Goal: Task Accomplishment & Management: Manage account settings

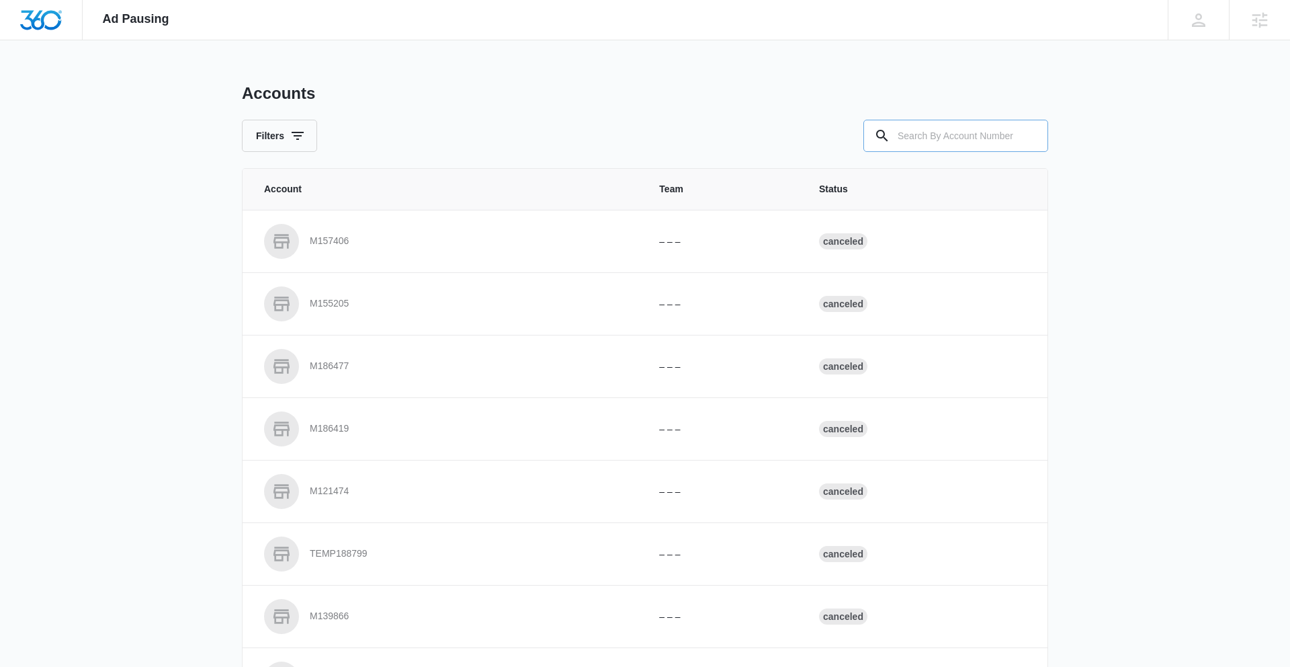
click at [810, 134] on input "text" at bounding box center [956, 136] width 185 height 32
paste input "M335175"
type input "M335175"
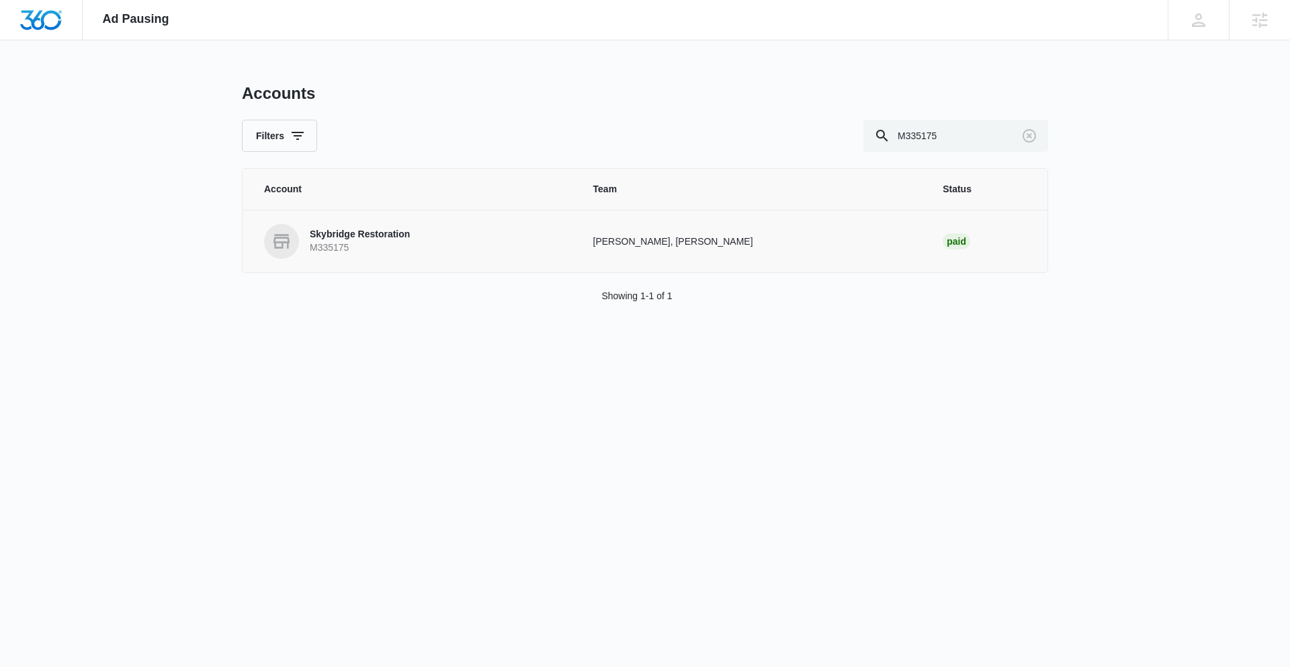
click at [372, 237] on p "Skybridge Restoration" at bounding box center [360, 234] width 100 height 13
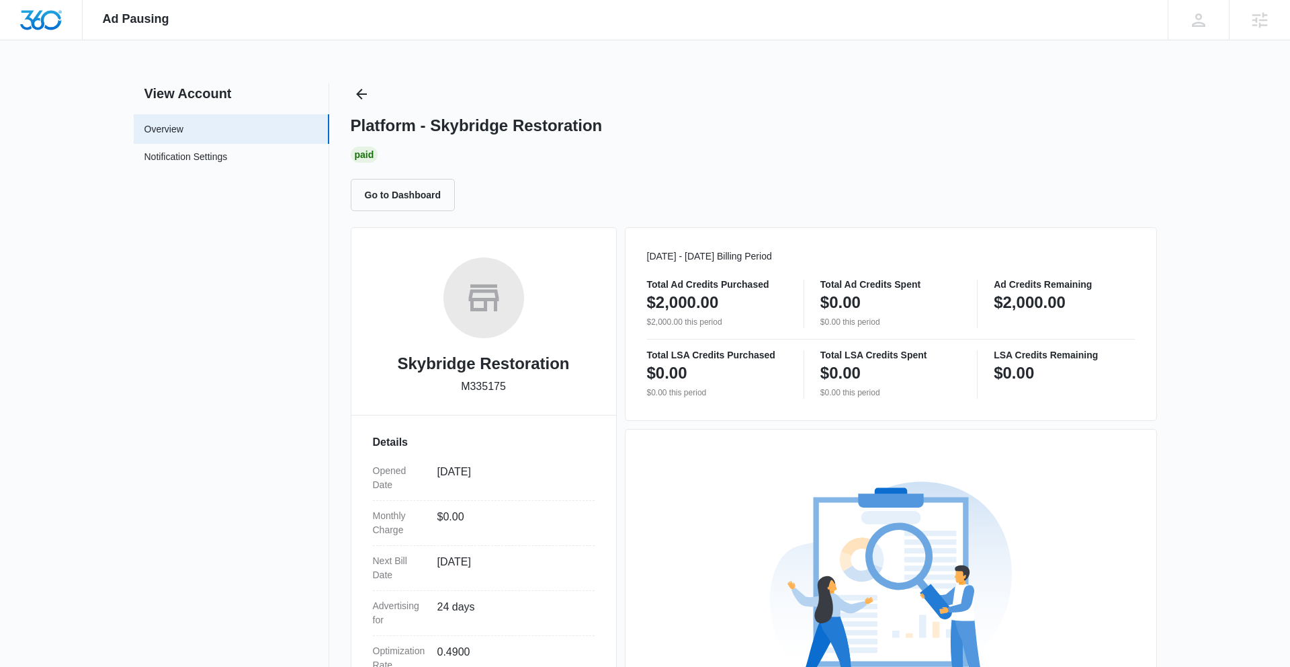
scroll to position [190, 0]
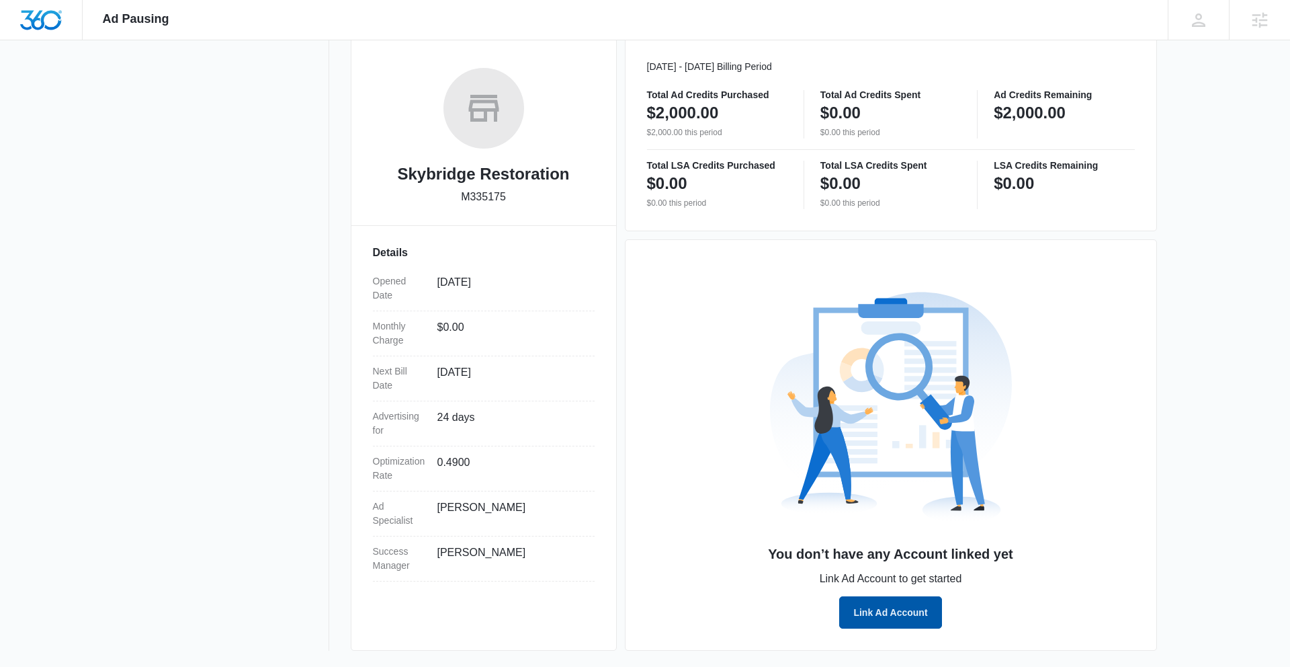
click at [810, 575] on button "Link Ad Account" at bounding box center [890, 612] width 102 height 32
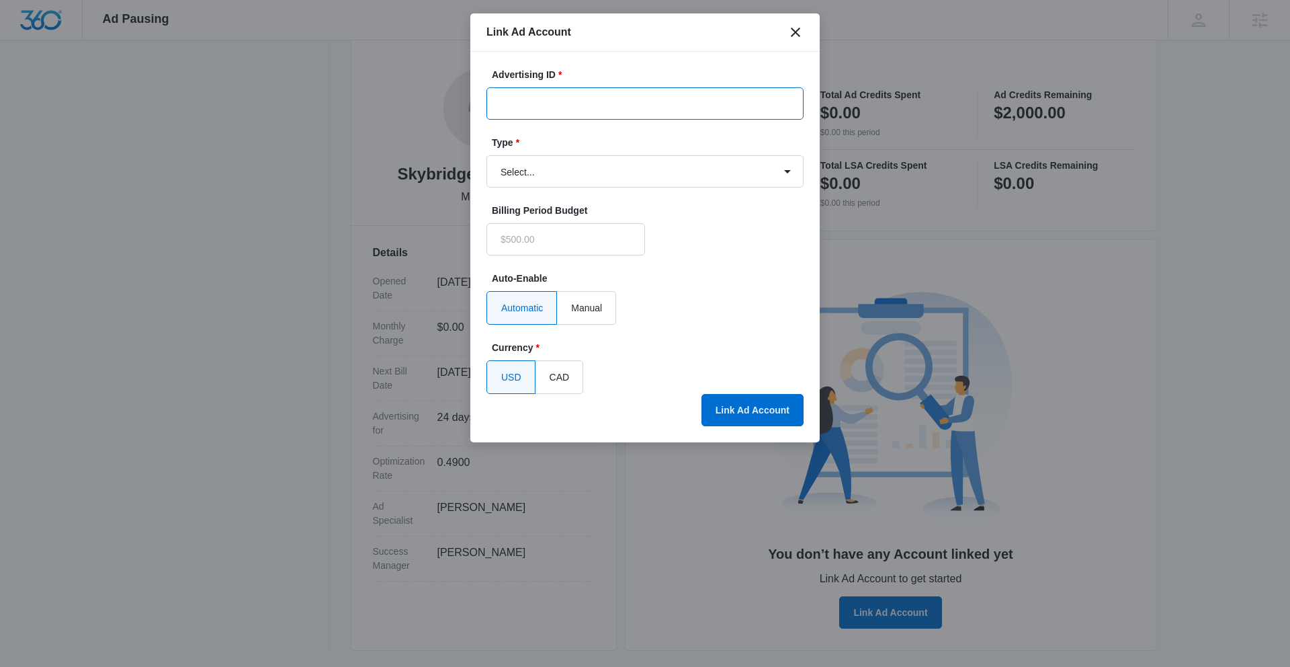
click at [558, 106] on input "Advertising ID *" at bounding box center [645, 103] width 317 height 32
paste input "279-071-5605"
type input "279-071-5605"
type input "$0.00"
type input "279-071-5605"
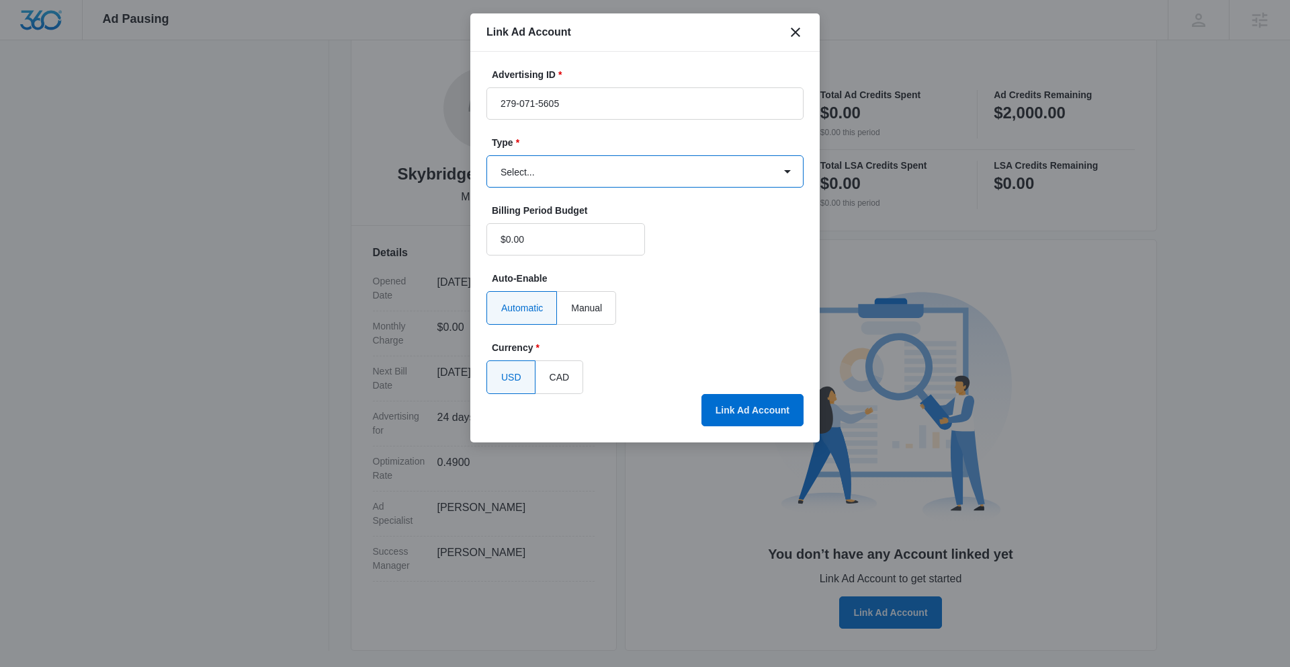
click at [692, 169] on select "Select... Bing Ads Facebook Ads Google Ads" at bounding box center [645, 171] width 317 height 32
select select "google"
click at [487, 155] on select "Select... Bing Ads Facebook Ads Google Ads" at bounding box center [645, 171] width 317 height 32
click at [760, 413] on button "Link Ad Account" at bounding box center [753, 410] width 102 height 32
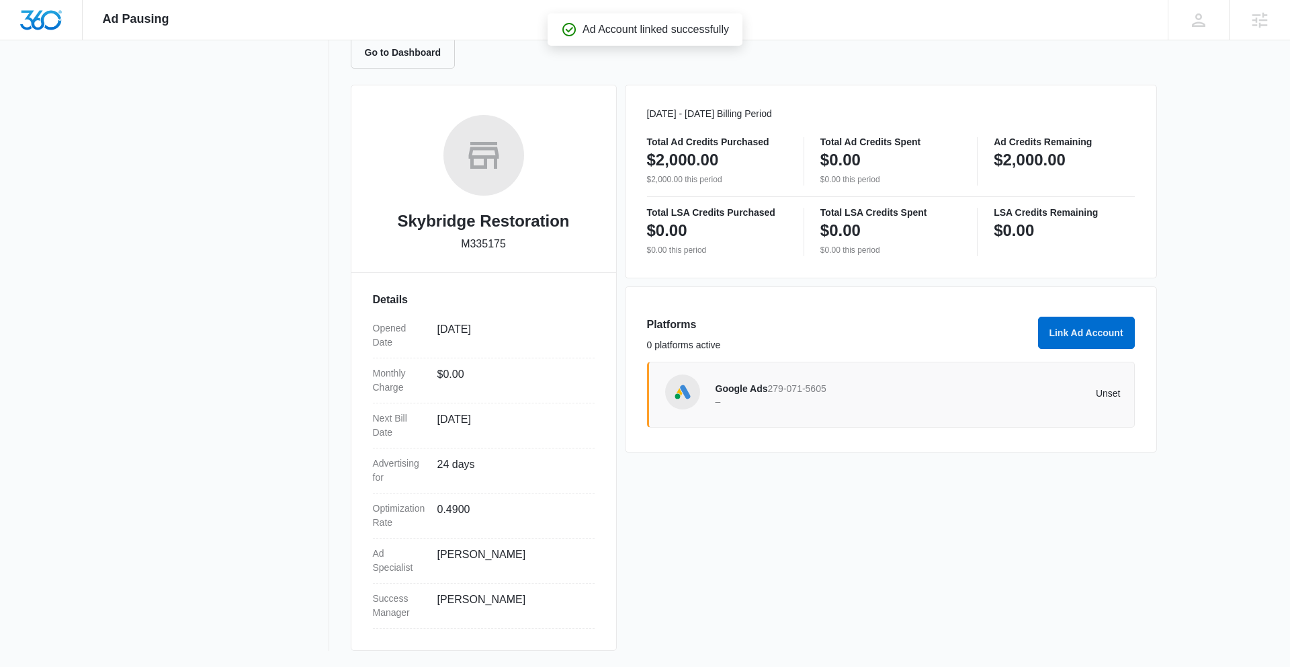
scroll to position [142, 0]
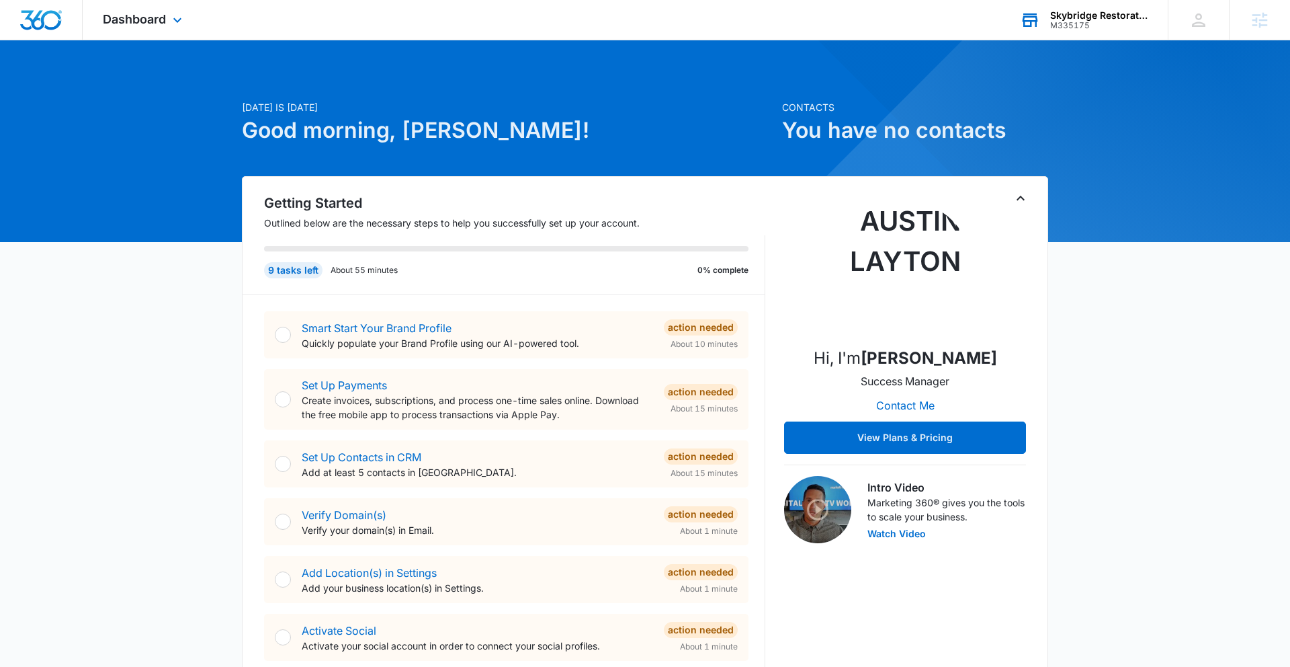
click at [1074, 19] on div "Skybridge Restoration" at bounding box center [1099, 15] width 98 height 11
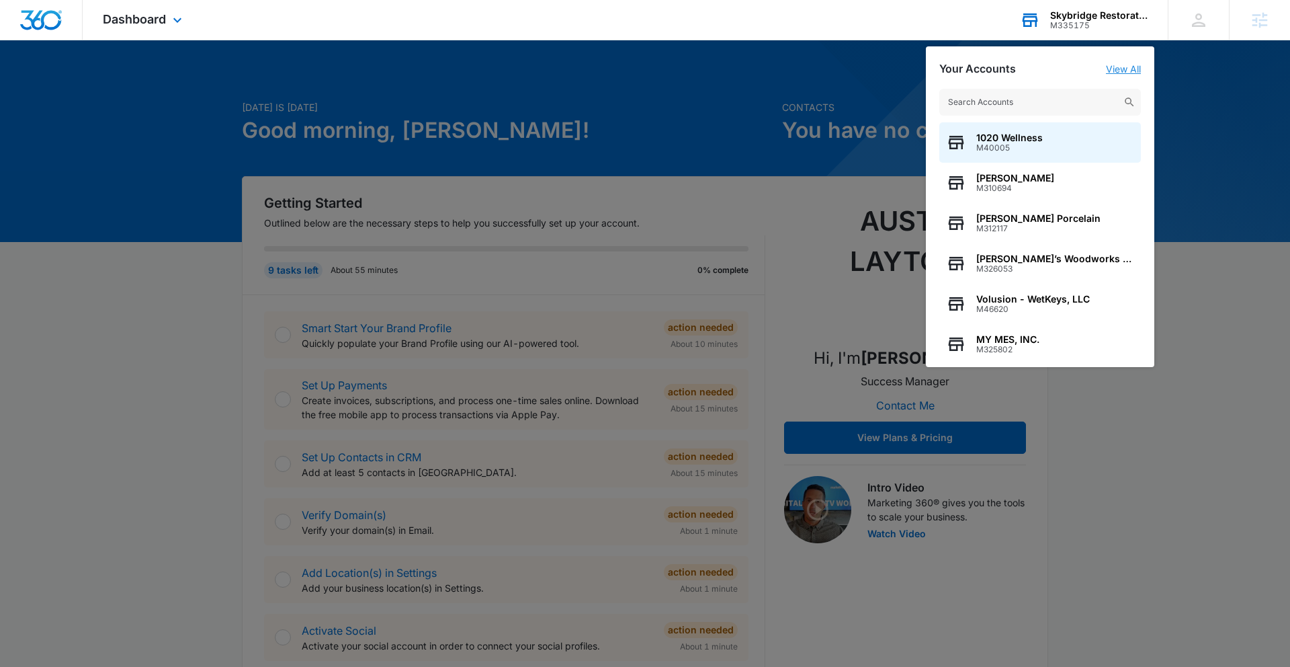
click at [1115, 67] on link "View All" at bounding box center [1123, 68] width 35 height 11
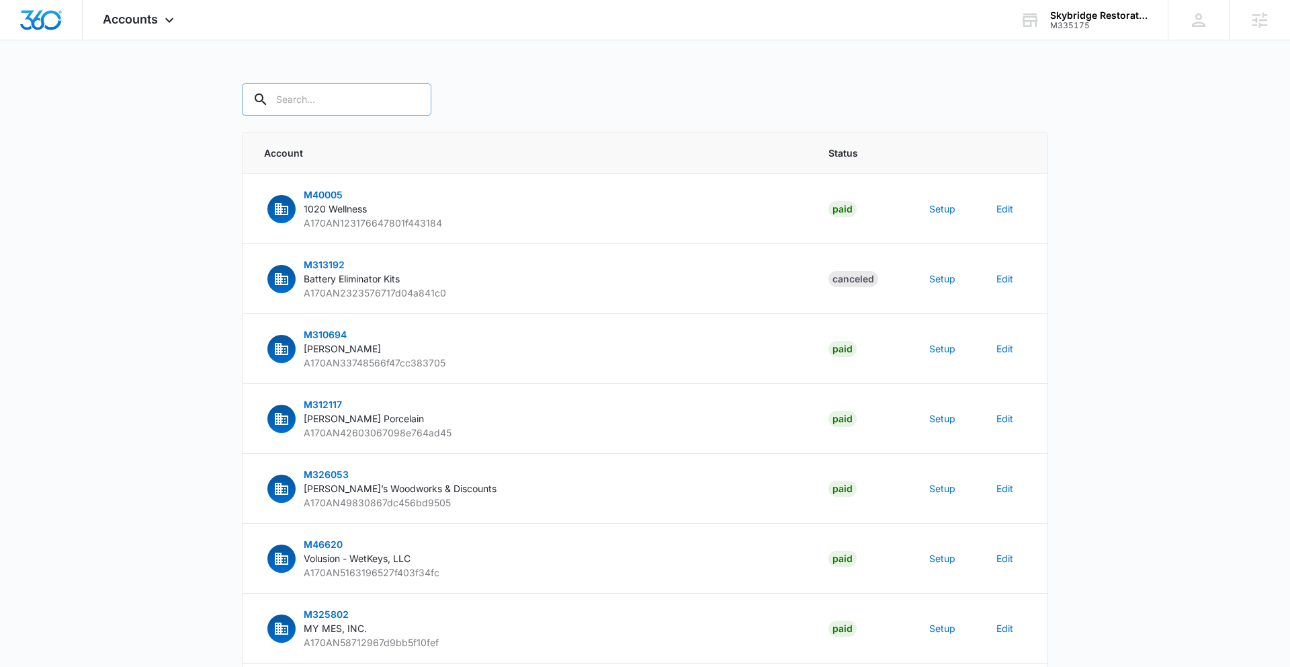
click at [334, 104] on input "text" at bounding box center [337, 99] width 190 height 32
paste input "279-071-5605"
type input "279-071-5605"
paste input "M335175"
type input "M335175"
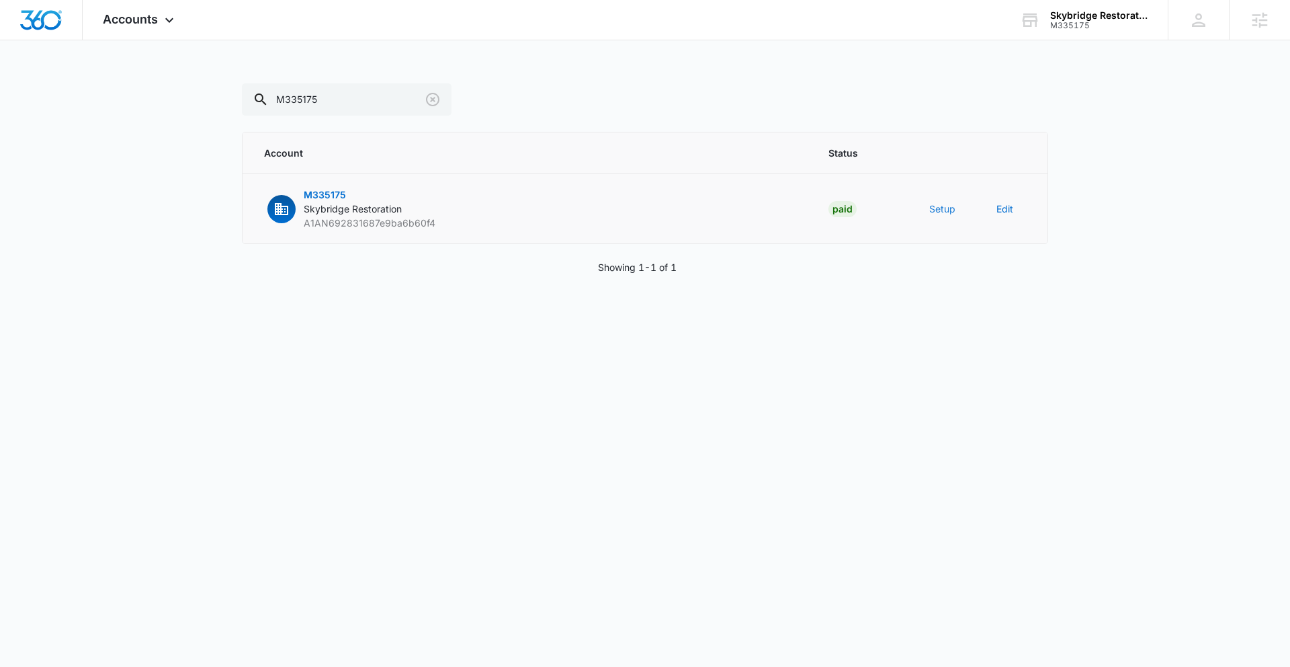
click at [931, 210] on button "Setup" at bounding box center [942, 209] width 26 height 14
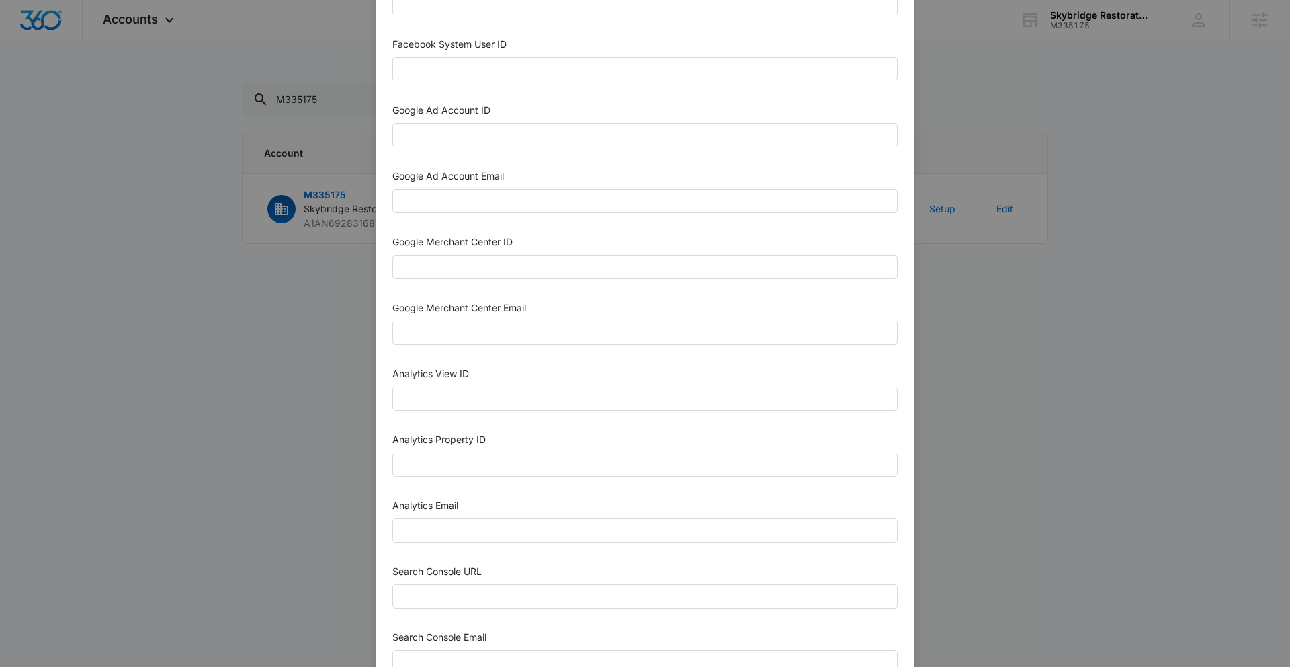
scroll to position [532, 0]
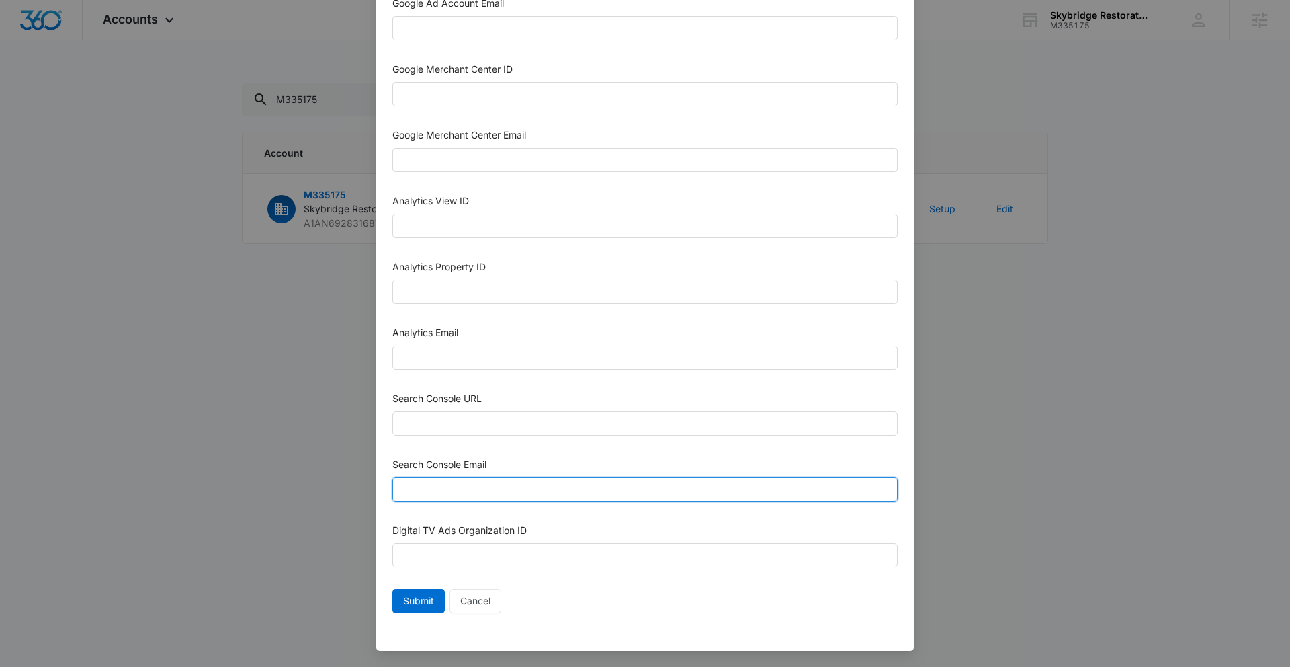
click at [503, 487] on input "Search Console Email" at bounding box center [644, 489] width 505 height 24
paste input "M360+Accounts1022@madwiremedia.com"
type input "M360+Accounts1022@madwiremedia.com"
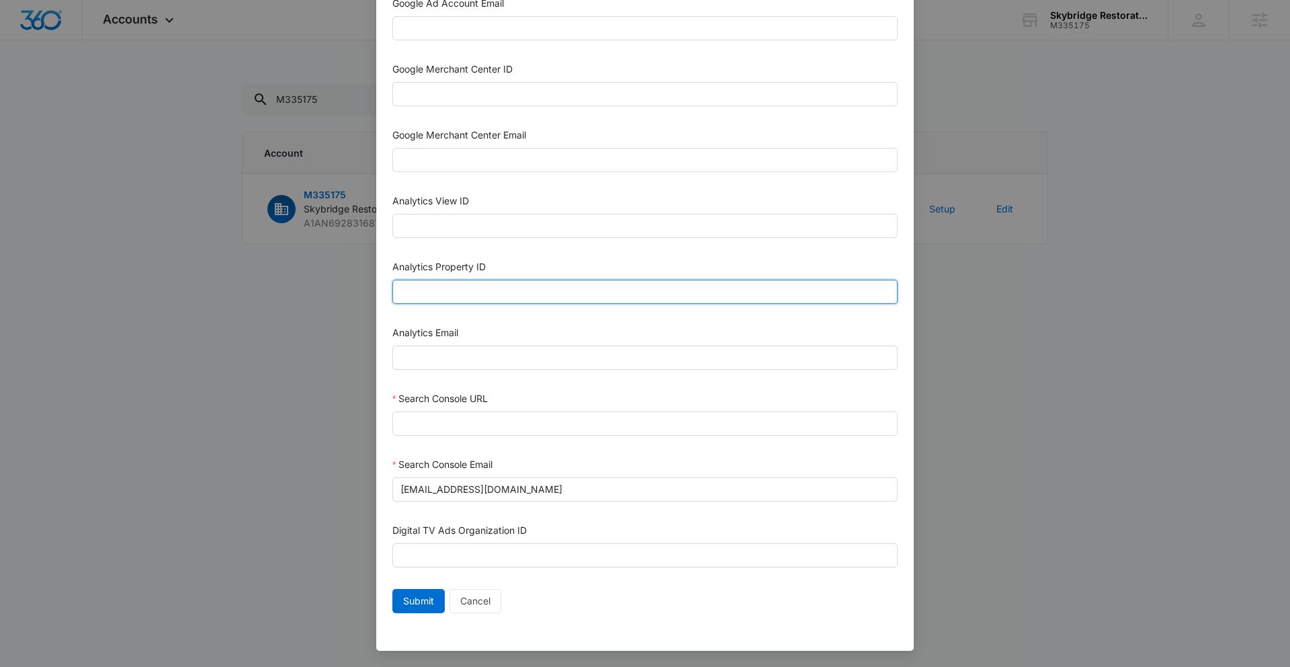
click at [490, 291] on input "Analytics Property ID" at bounding box center [644, 292] width 505 height 24
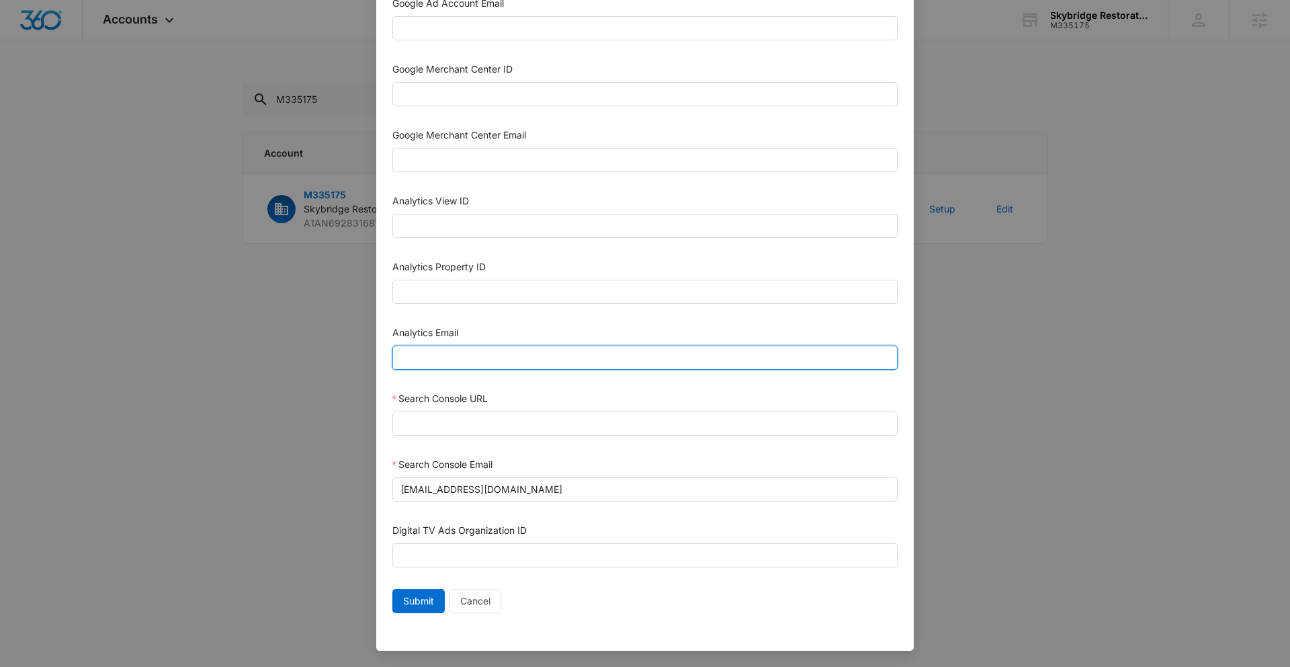
click at [470, 360] on input "Analytics Email" at bounding box center [644, 357] width 505 height 24
paste input "M360+Accounts1022@madwiremedia.com"
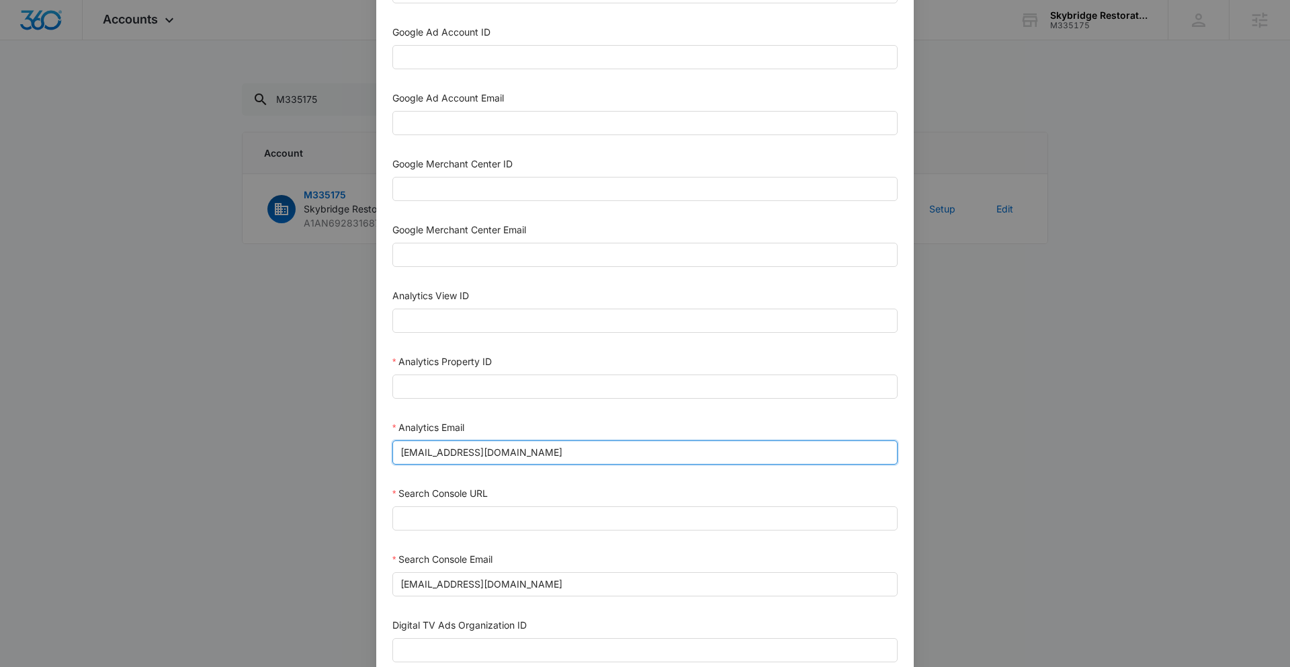
scroll to position [435, 0]
type input "M360+Accounts1022@madwiremedia.com"
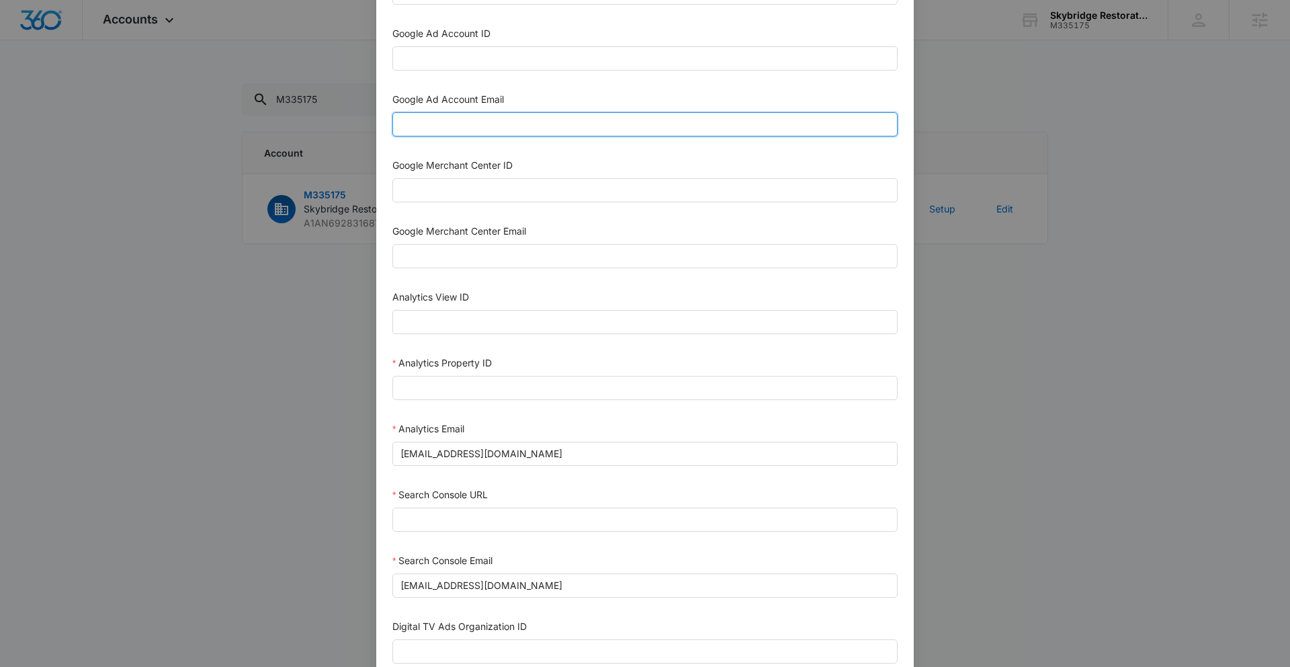
click at [472, 118] on input "Google Ad Account Email" at bounding box center [644, 124] width 505 height 24
paste input "M360+Accounts1022@madwiremedia.com"
type input "M360+Accounts1022@madwiremedia.com"
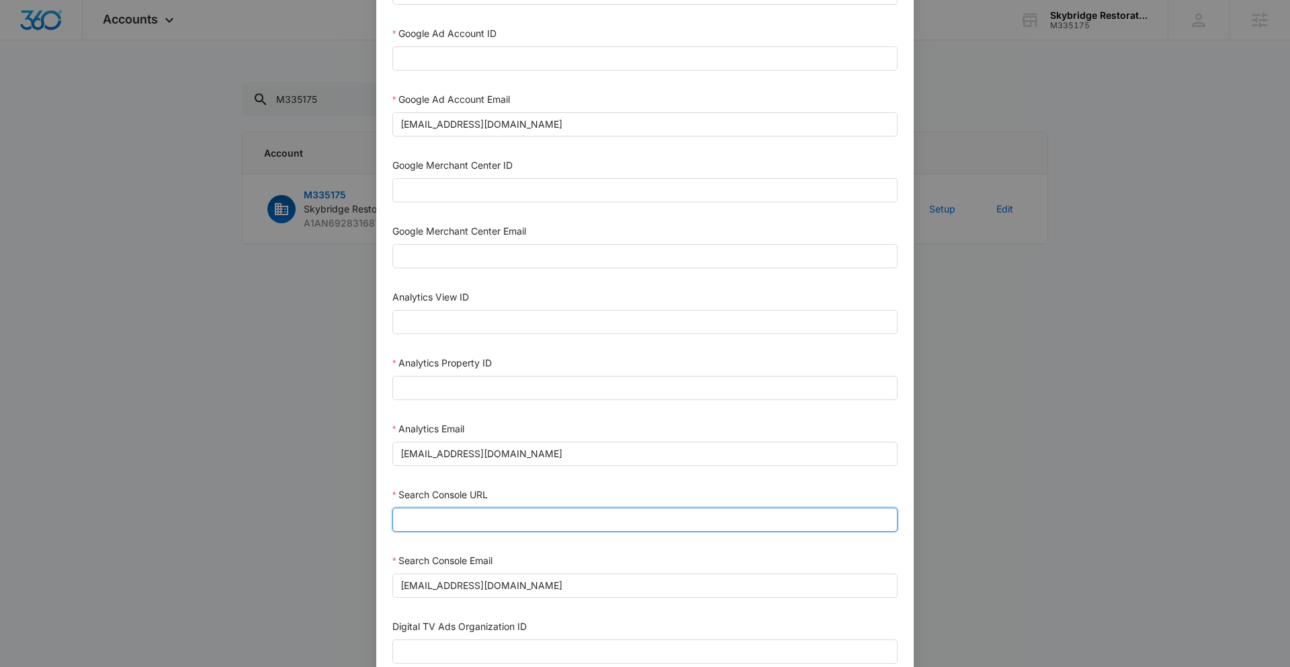
click at [456, 521] on input "Search Console URL" at bounding box center [644, 519] width 505 height 24
paste input "https://skybridgerestorationinc.com/"
type input "https://skybridgerestorationinc.com/"
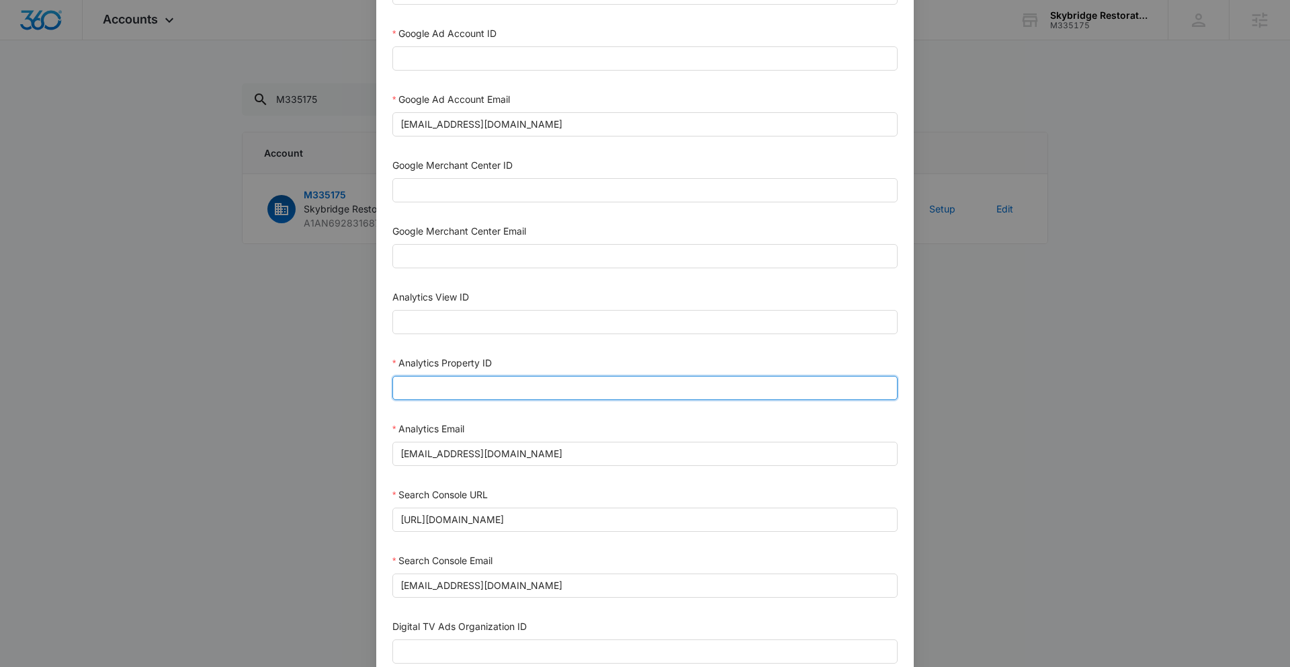
click at [425, 386] on input "Analytics Property ID" at bounding box center [644, 388] width 505 height 24
paste input "501365569"
type input "501365569"
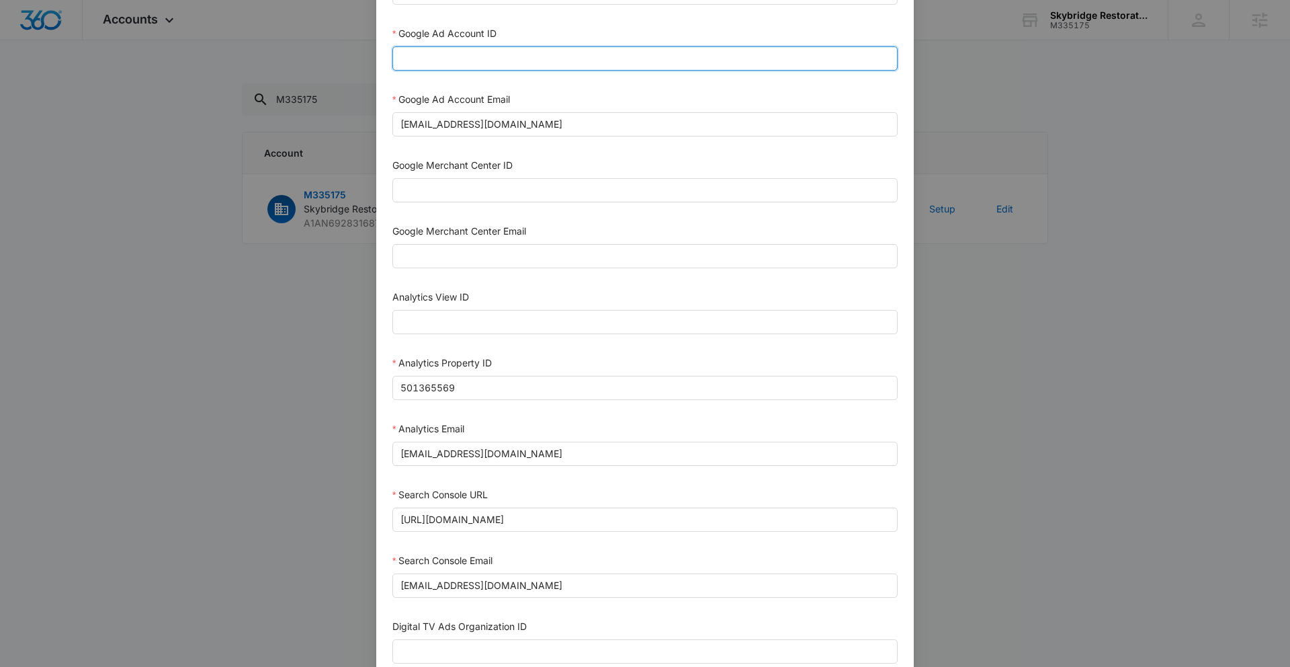
click at [456, 60] on input "Google Ad Account ID" at bounding box center [644, 58] width 505 height 24
paste input "279-071-5605"
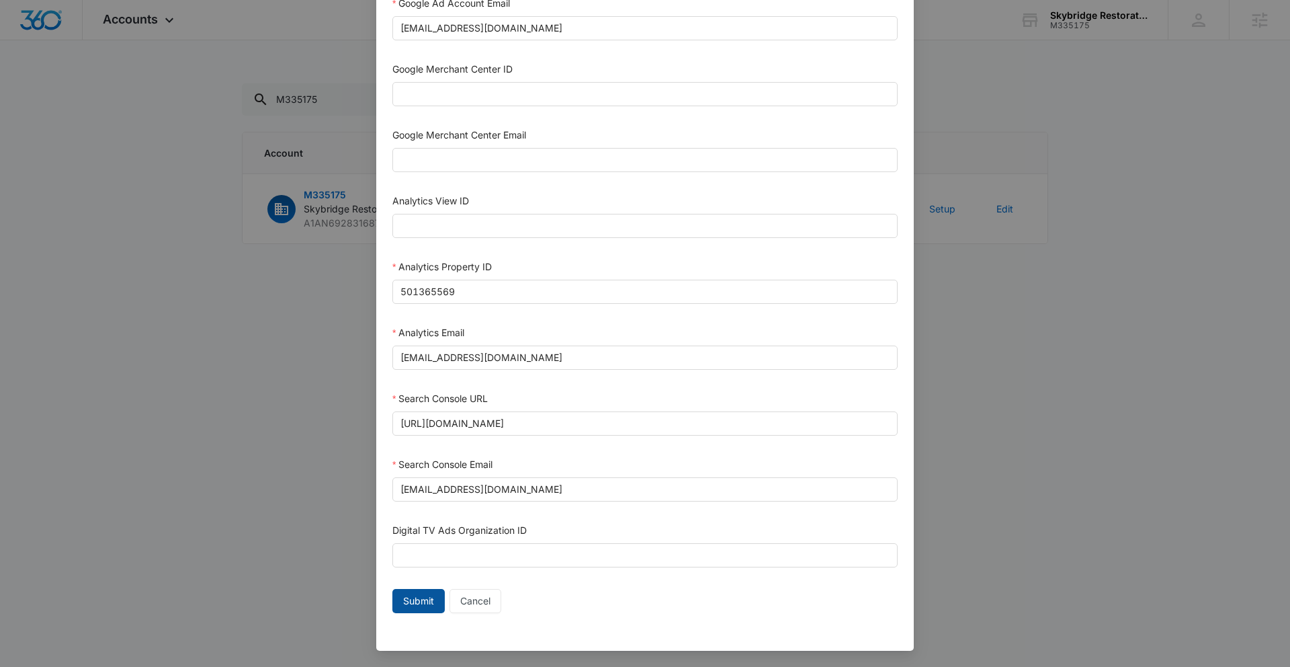
type input "279-071-5605"
click at [403, 604] on span "Submit" at bounding box center [418, 600] width 31 height 15
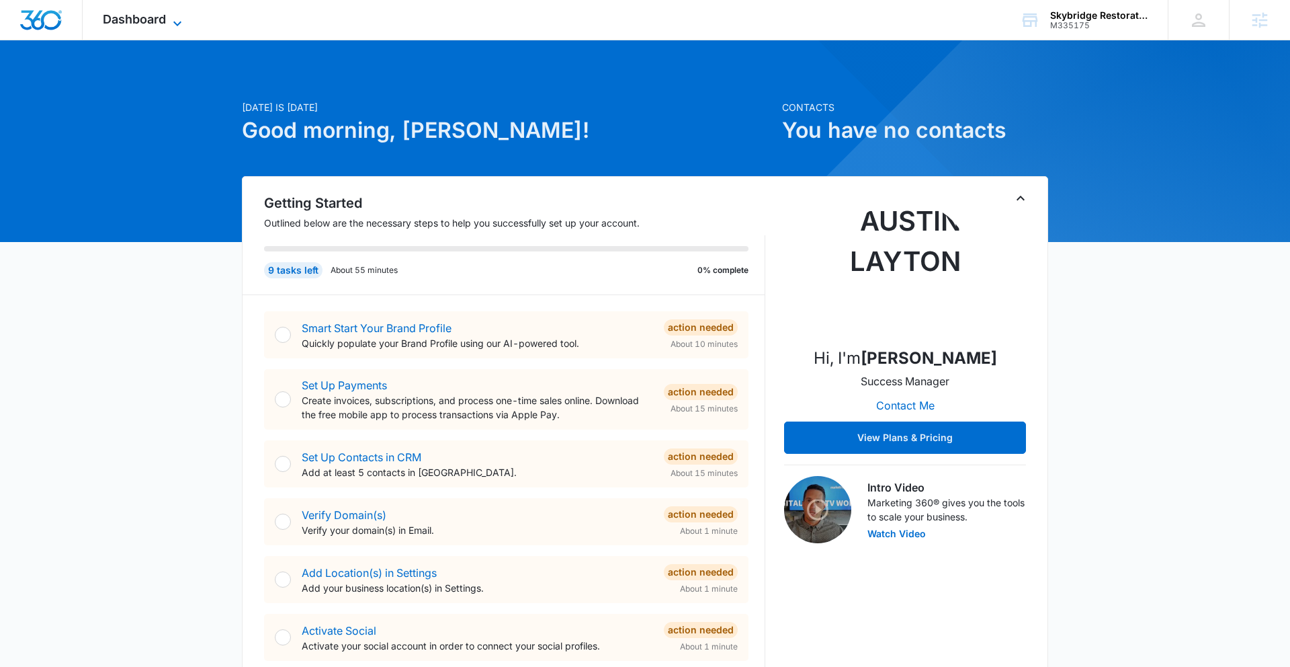
click at [173, 19] on icon at bounding box center [177, 23] width 16 height 16
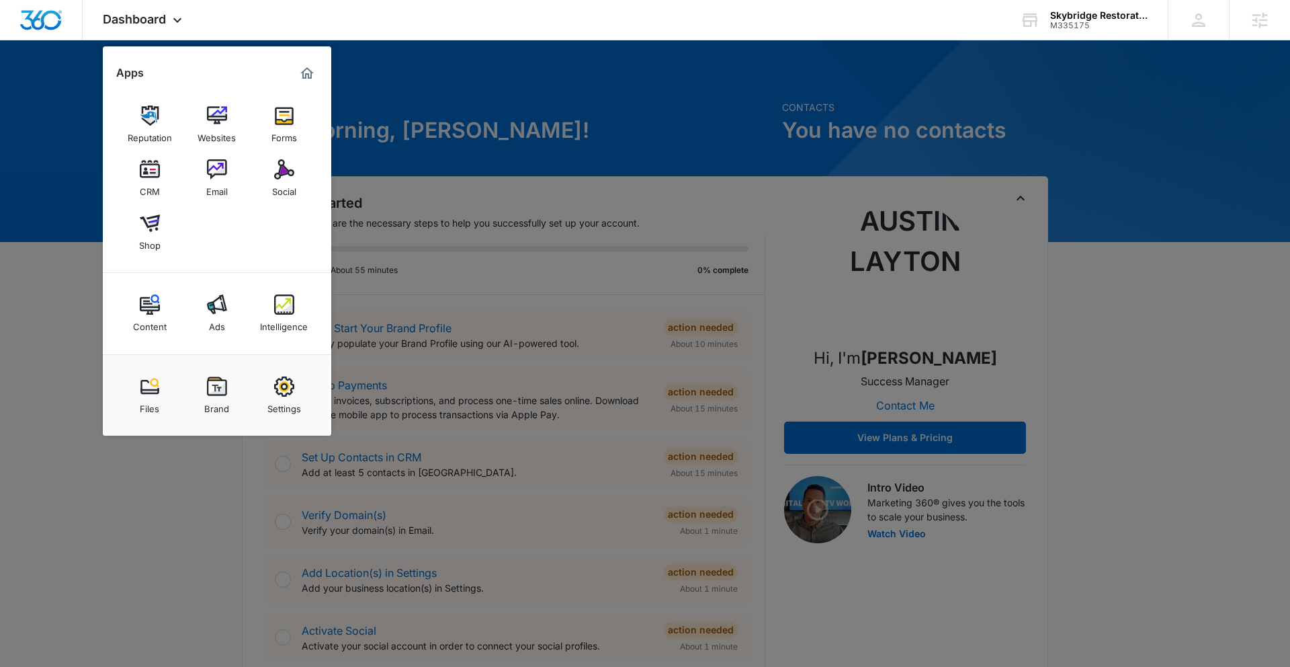
click at [285, 315] on div "Intelligence" at bounding box center [284, 323] width 48 height 17
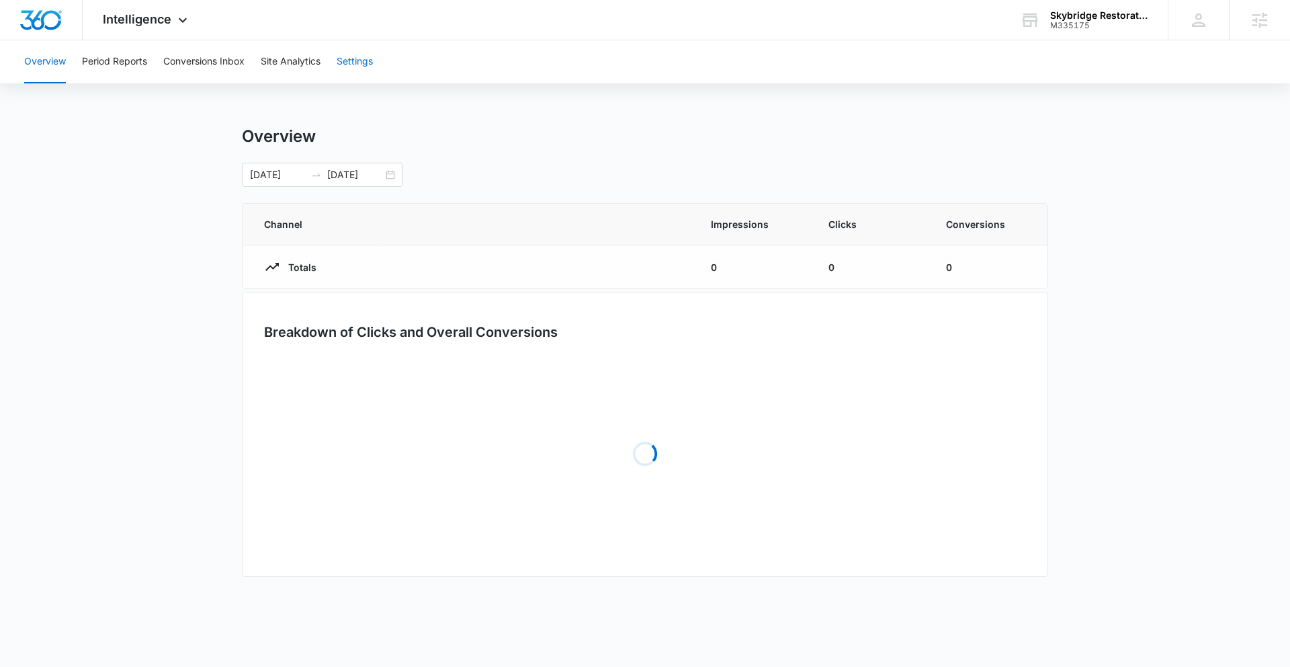
click at [366, 67] on button "Settings" at bounding box center [355, 61] width 36 height 43
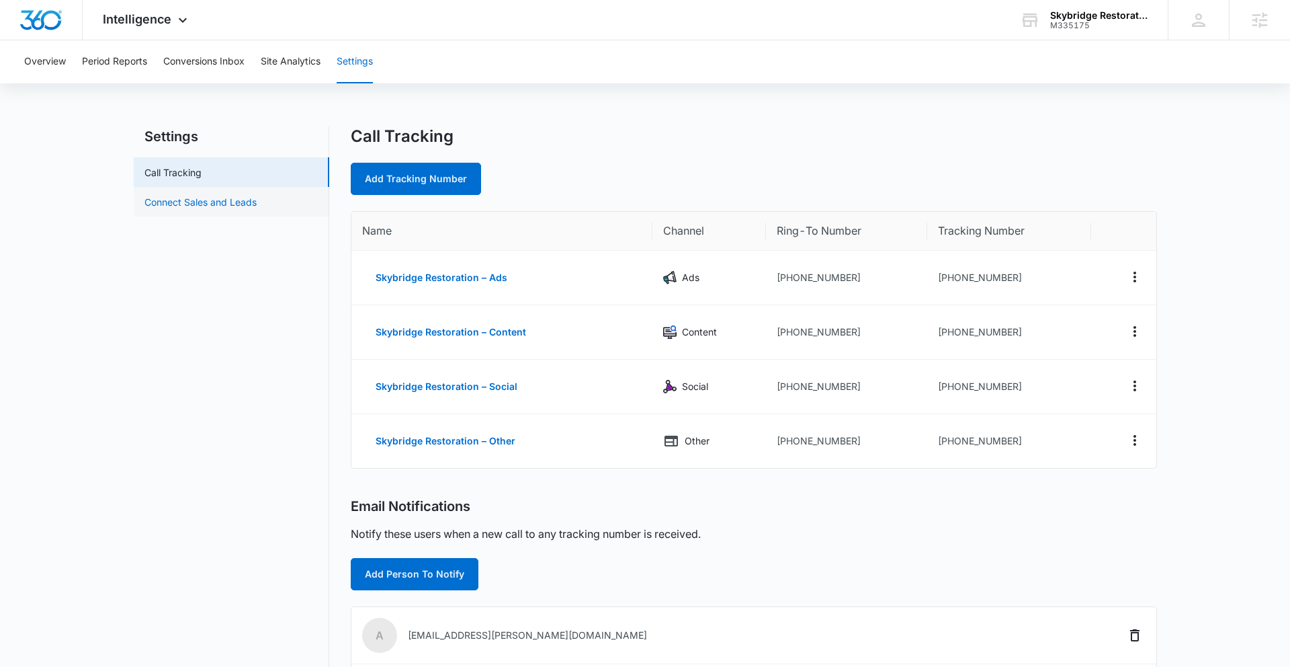
click at [194, 204] on link "Connect Sales and Leads" at bounding box center [200, 202] width 112 height 14
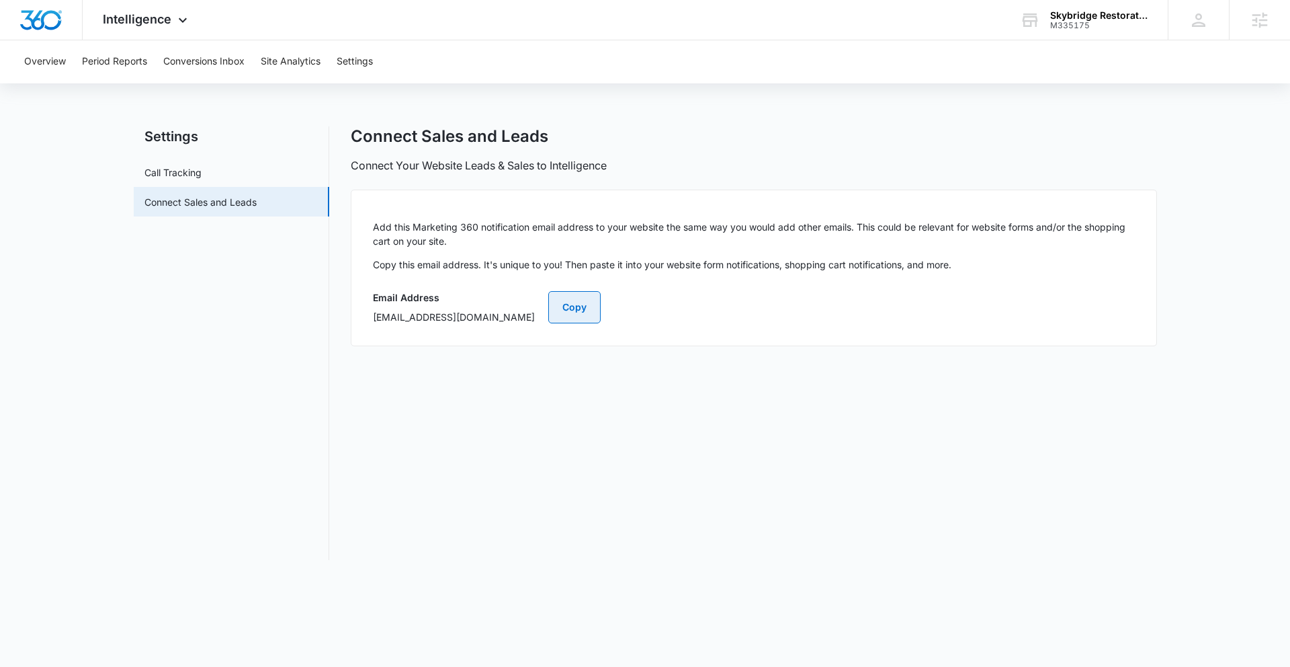
click at [601, 308] on button "Copy" at bounding box center [574, 307] width 52 height 32
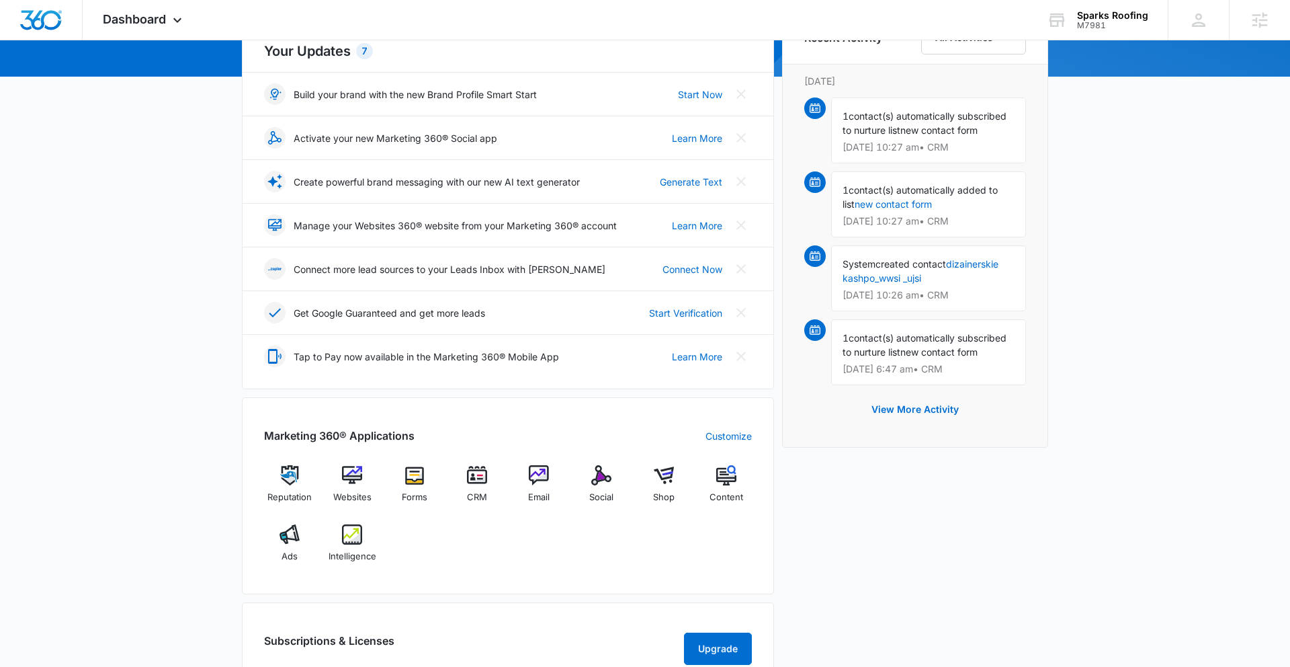
scroll to position [198, 0]
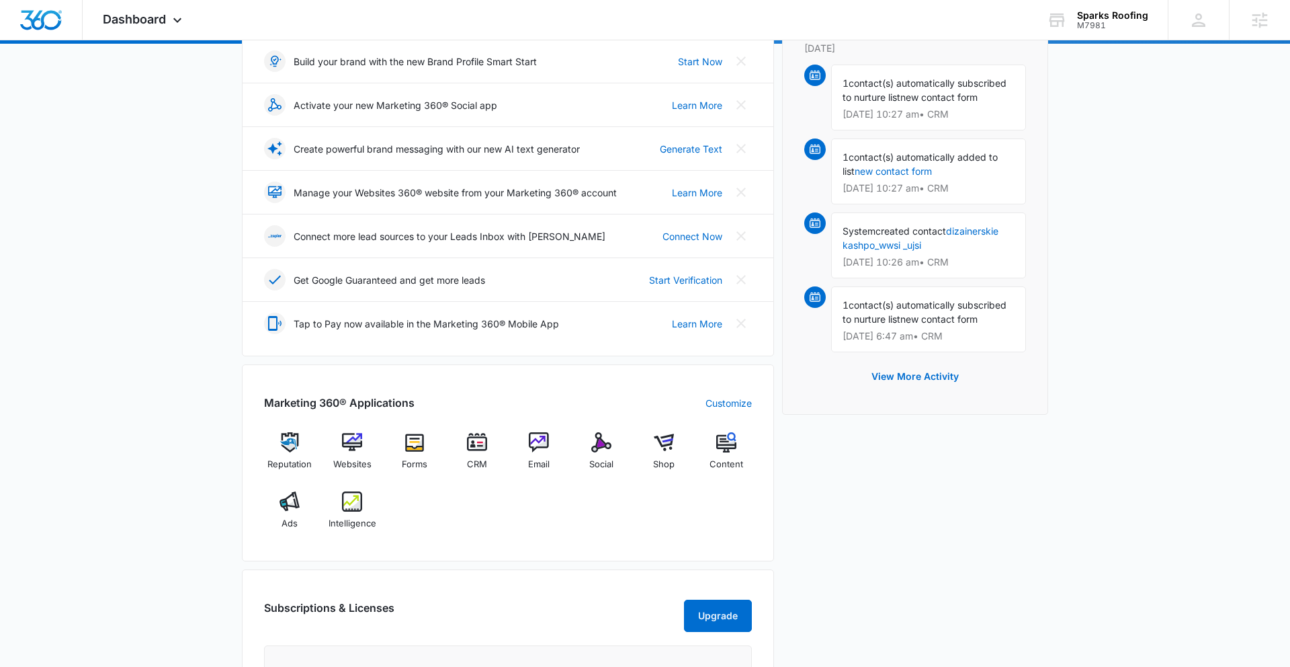
click at [210, 428] on div "[DATE] is [DATE] Good morning, [PERSON_NAME]! Contacts You have 1,368 contacts …" at bounding box center [645, 428] width 1290 height 1138
drag, startPoint x: 149, startPoint y: 18, endPoint x: 153, endPoint y: 27, distance: 9.6
click at [149, 18] on span "Dashboard" at bounding box center [134, 19] width 63 height 14
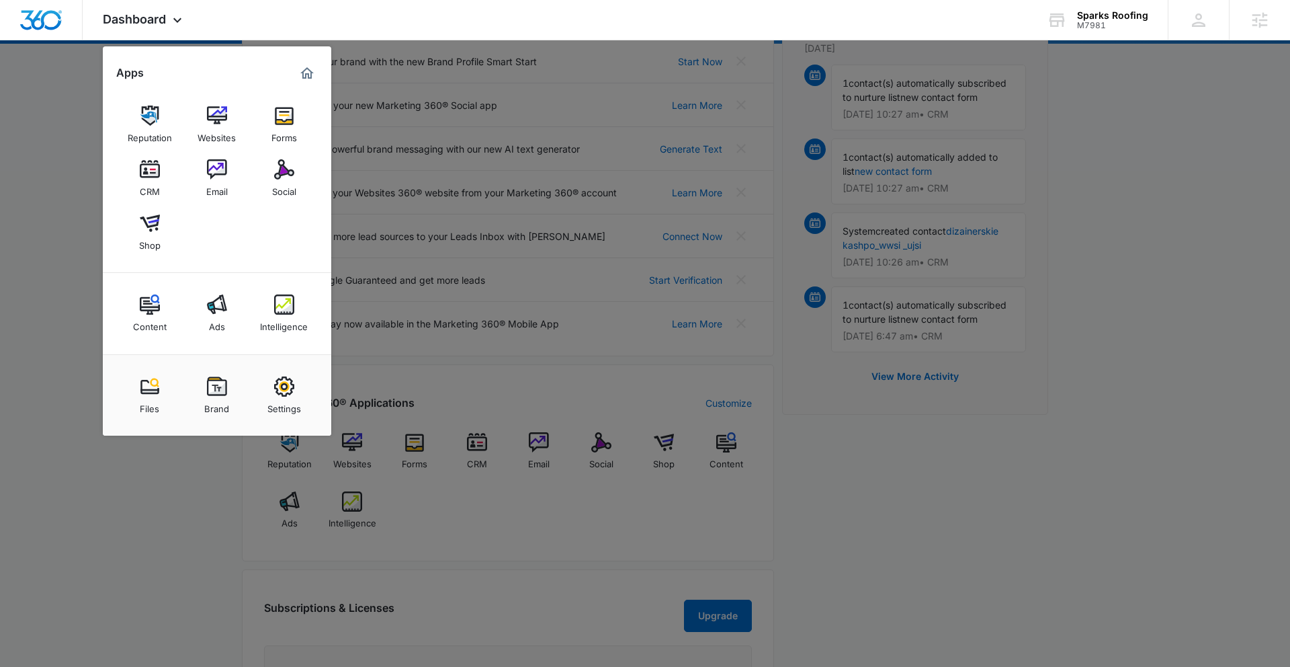
click at [208, 391] on img at bounding box center [217, 386] width 20 height 20
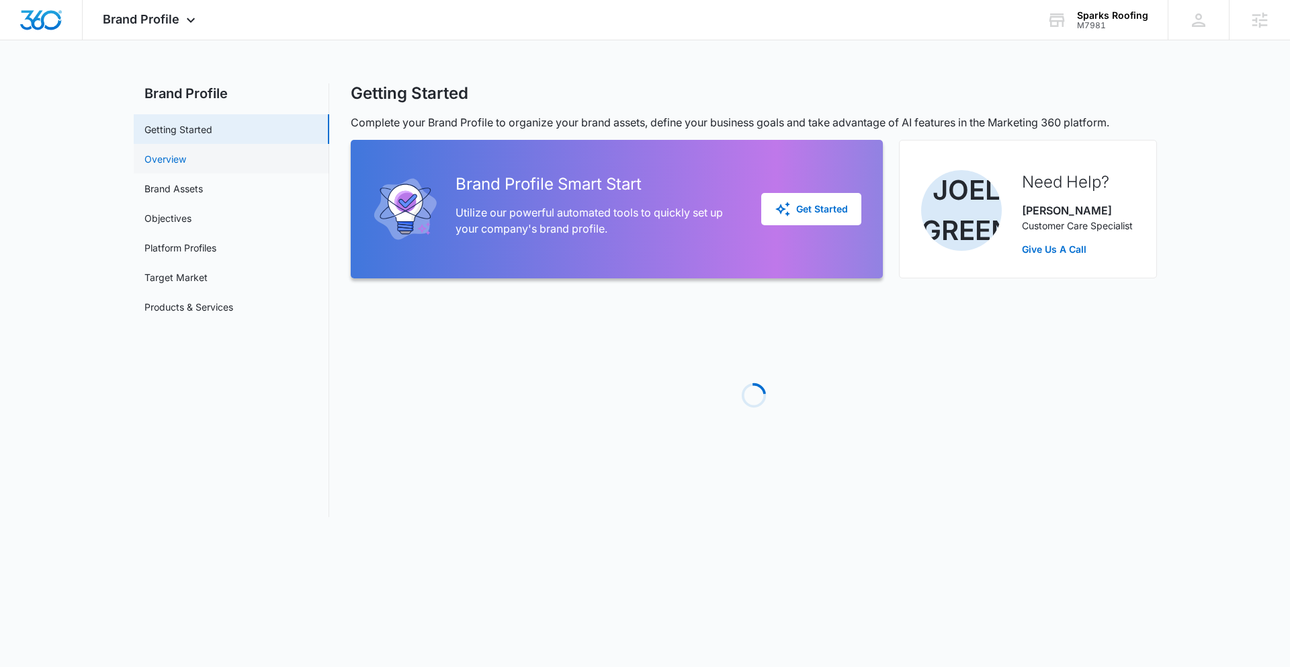
click at [186, 164] on link "Overview" at bounding box center [165, 159] width 42 height 14
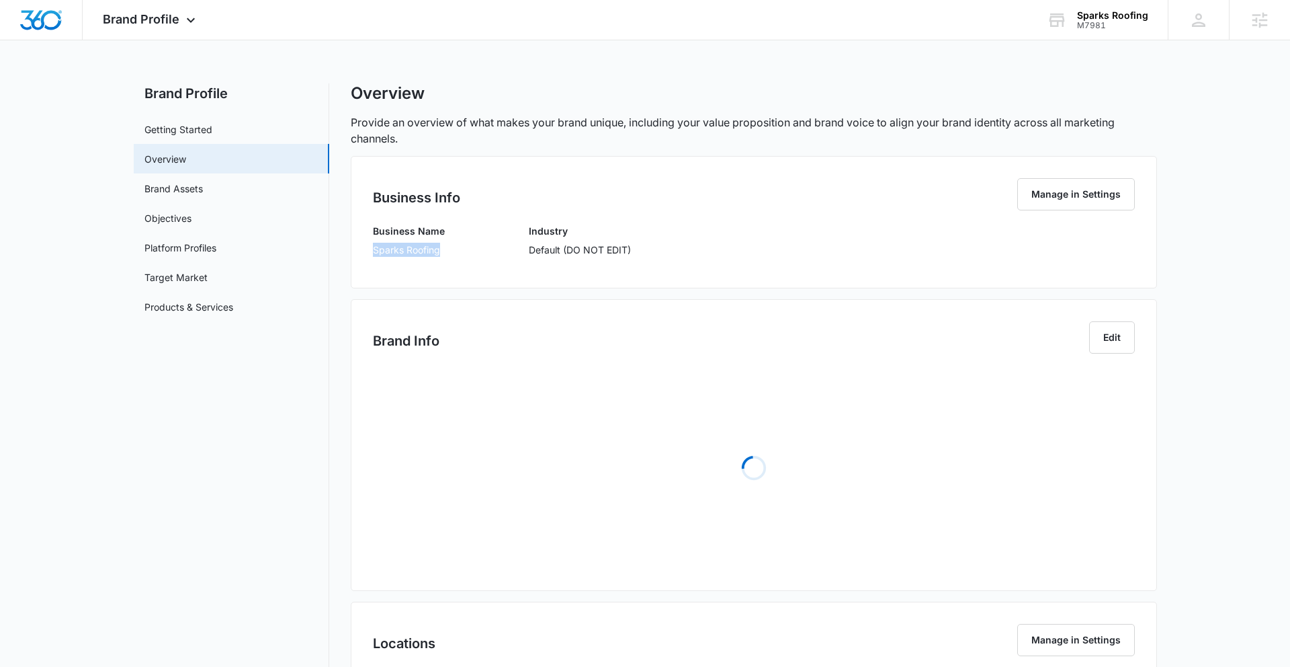
drag, startPoint x: 374, startPoint y: 249, endPoint x: 473, endPoint y: 254, distance: 99.6
click at [473, 254] on div "Business Name Sparks Roofing Industry Default (DO NOT EDIT)" at bounding box center [754, 245] width 762 height 42
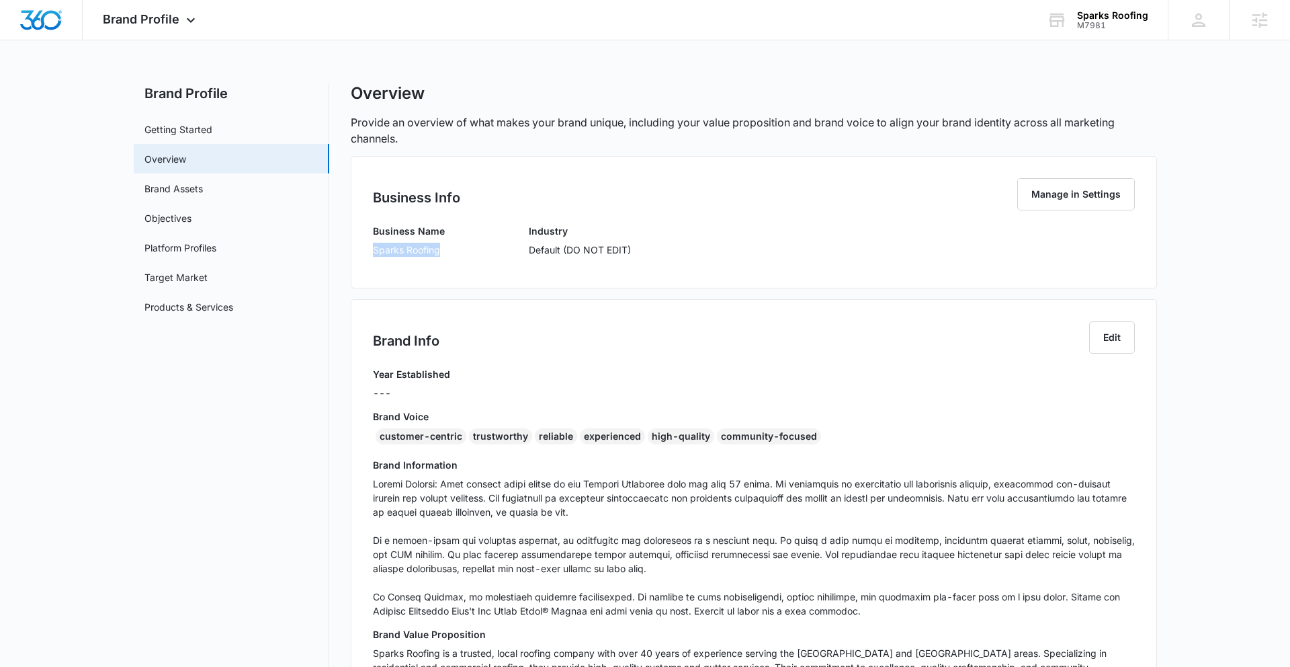
copy p "Sparks Roofing"
click at [374, 435] on div "customer-centric trustworthy reliable experienced high-quality community-focused" at bounding box center [754, 439] width 762 height 22
drag, startPoint x: 384, startPoint y: 435, endPoint x: 864, endPoint y: 439, distance: 480.5
click at [865, 439] on div "customer-centric trustworthy reliable experienced high-quality community-focused" at bounding box center [754, 439] width 762 height 22
copy div "customer-centric trustworthy reliable experienced high-quality community-focused"
